Goal: Check status

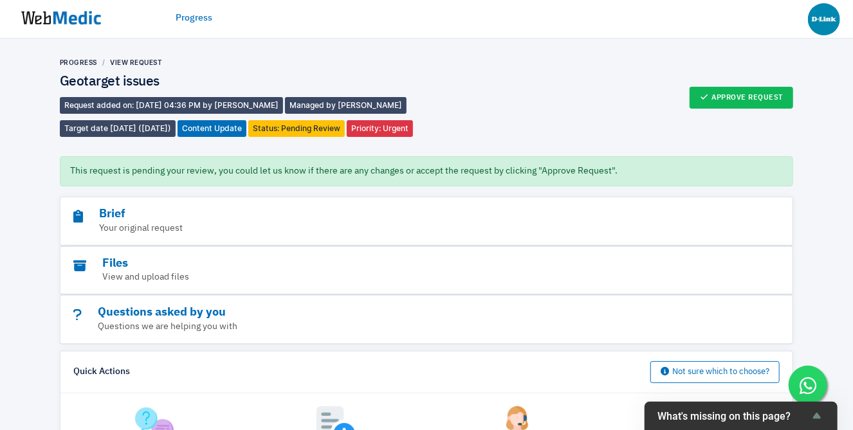
click at [93, 23] on img at bounding box center [61, 18] width 96 height 40
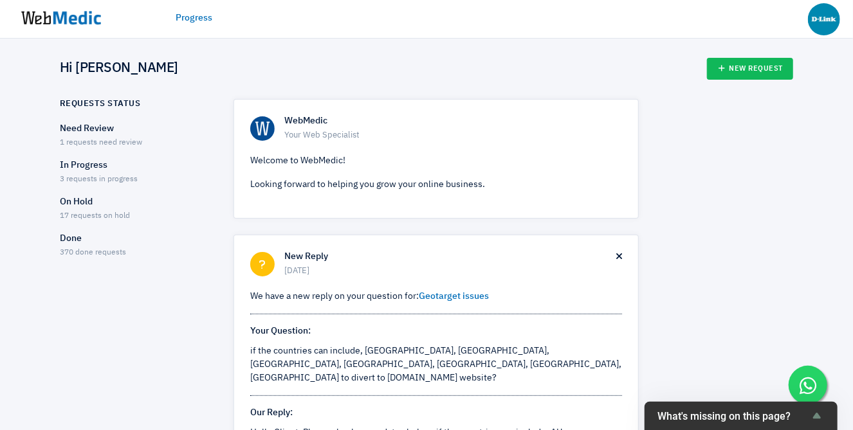
click at [96, 167] on p "In Progress" at bounding box center [135, 166] width 151 height 14
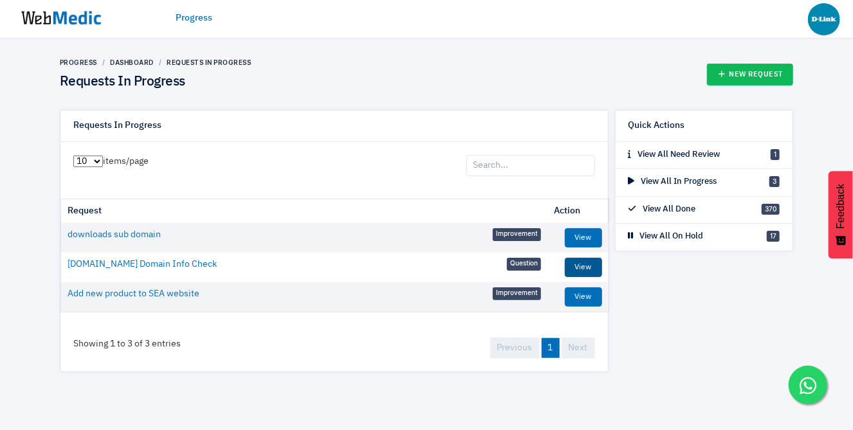
click at [577, 272] on link "View" at bounding box center [583, 267] width 37 height 19
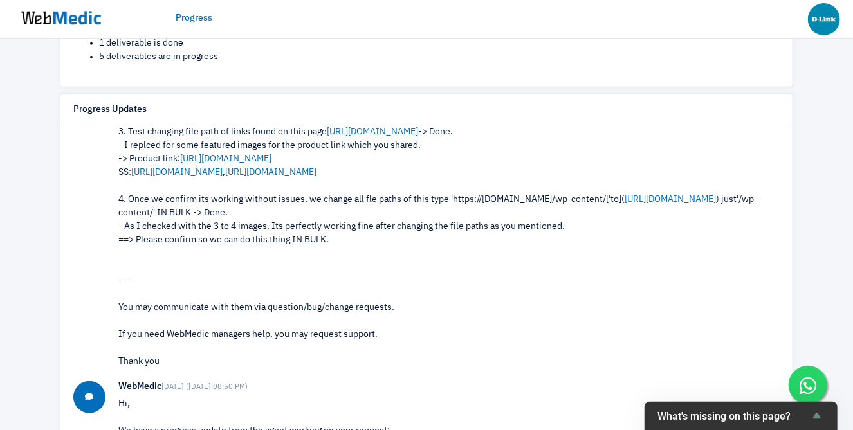
scroll to position [224, 0]
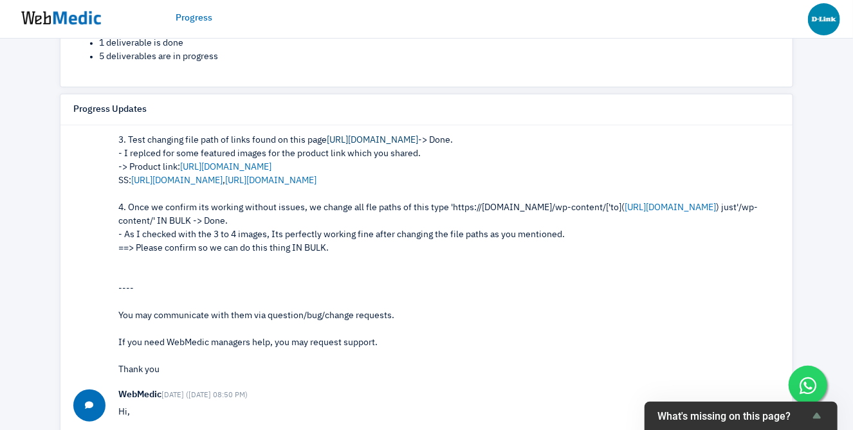
click at [418, 145] on link "https://www.dlink.com.sg/product/dwr-m930-n300-4g-lte-mobile-router/" at bounding box center [372, 140] width 91 height 9
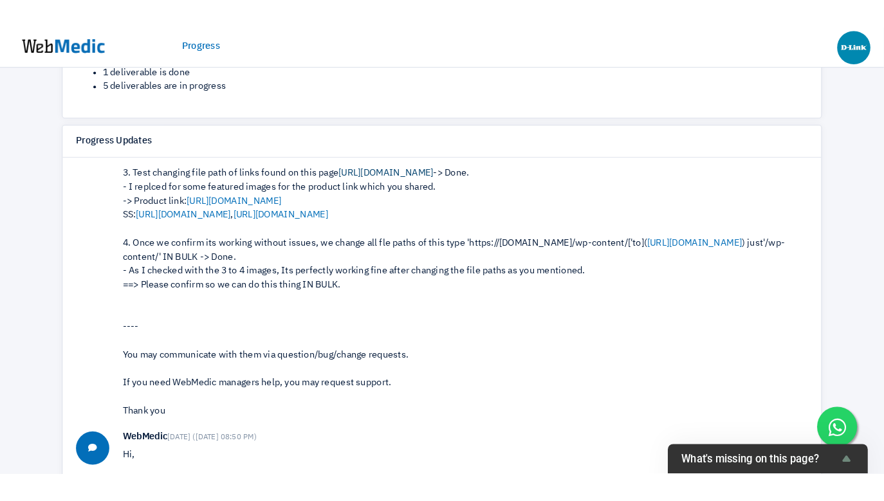
scroll to position [395, 0]
